Goal: Transaction & Acquisition: Purchase product/service

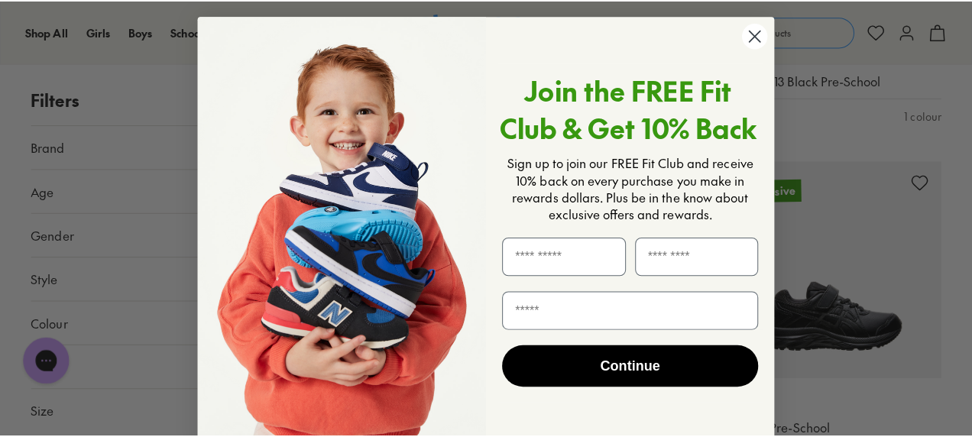
scroll to position [1216, 0]
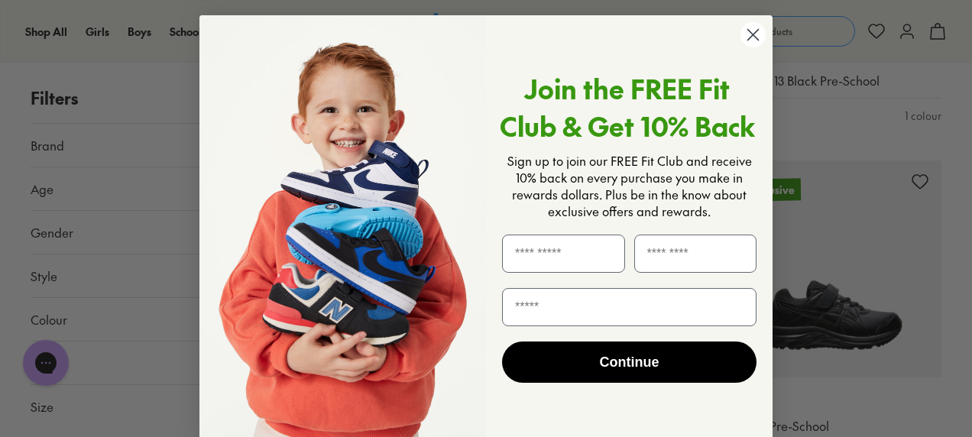
click at [740, 32] on circle "Close dialog" at bounding box center [752, 34] width 25 height 25
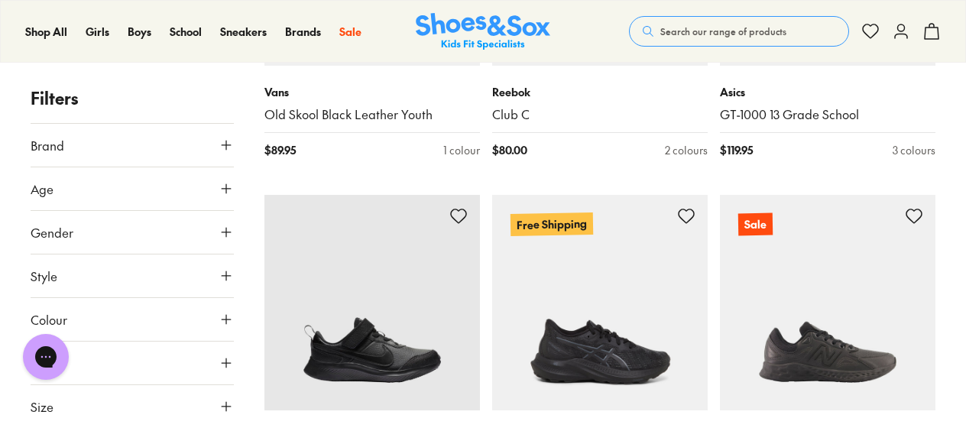
scroll to position [3283, 0]
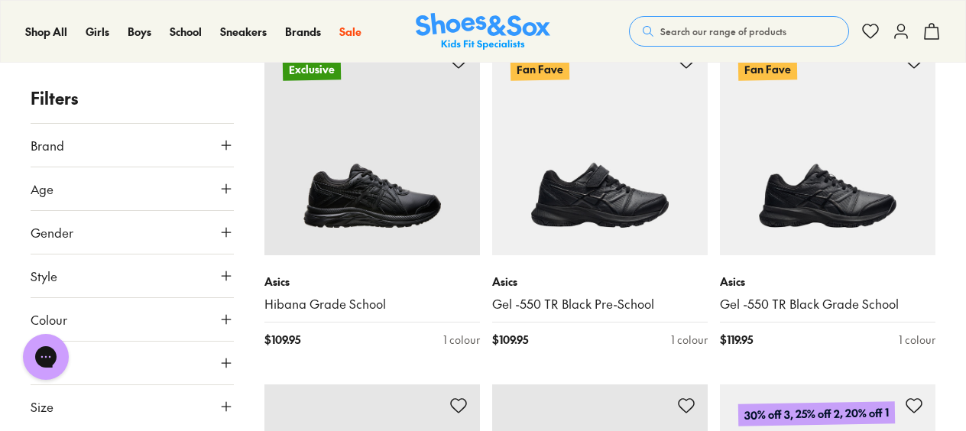
scroll to position [1677, 0]
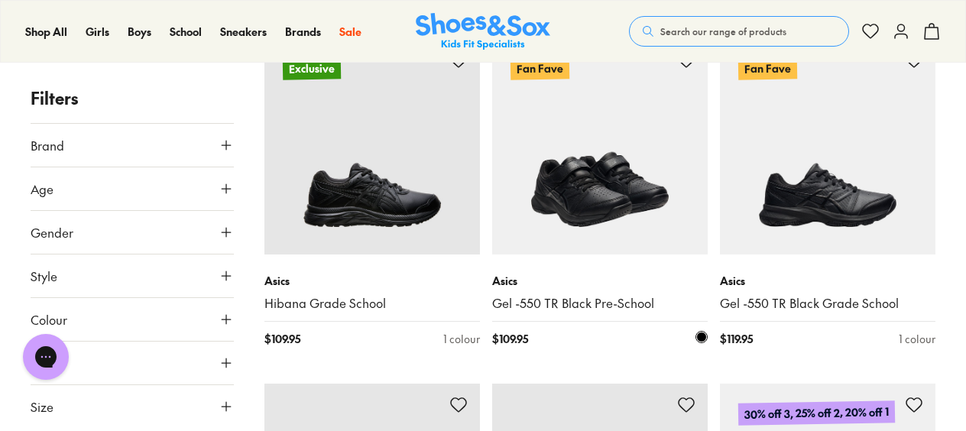
click at [605, 182] on img at bounding box center [599, 146] width 215 height 215
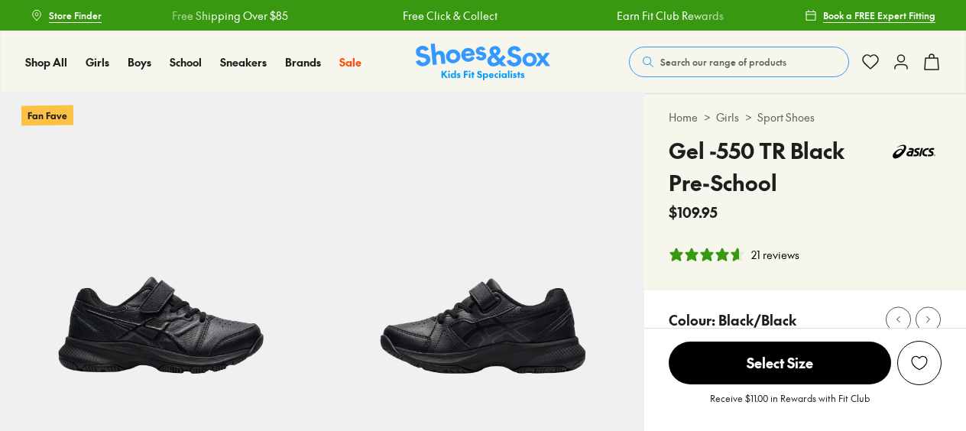
select select "*"
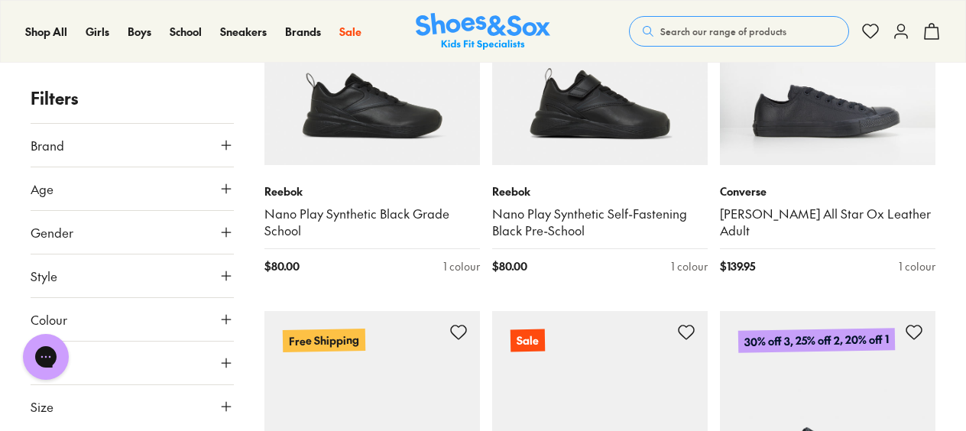
scroll to position [2671, 0]
